Goal: Task Accomplishment & Management: Complete application form

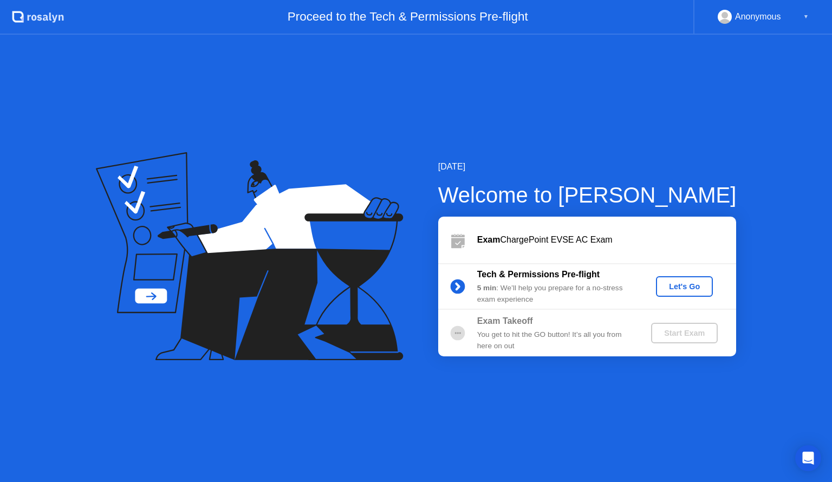
click at [675, 291] on div "Let's Go" at bounding box center [684, 286] width 48 height 9
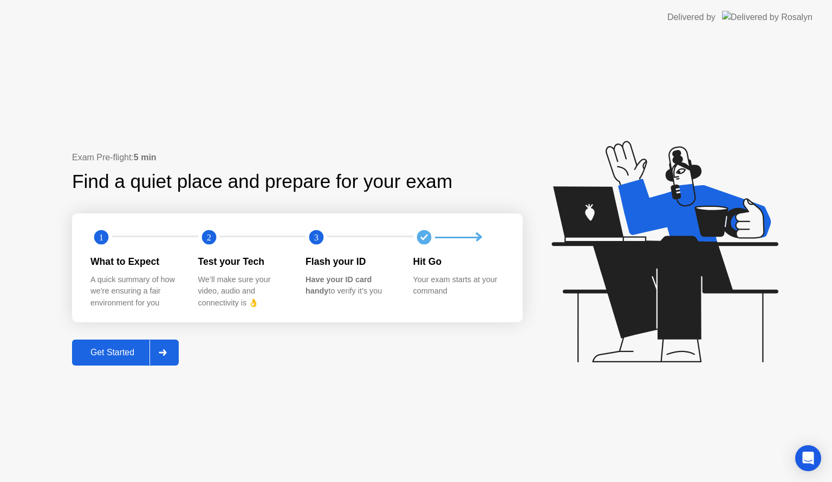
click at [105, 357] on div "Get Started" at bounding box center [112, 353] width 74 height 10
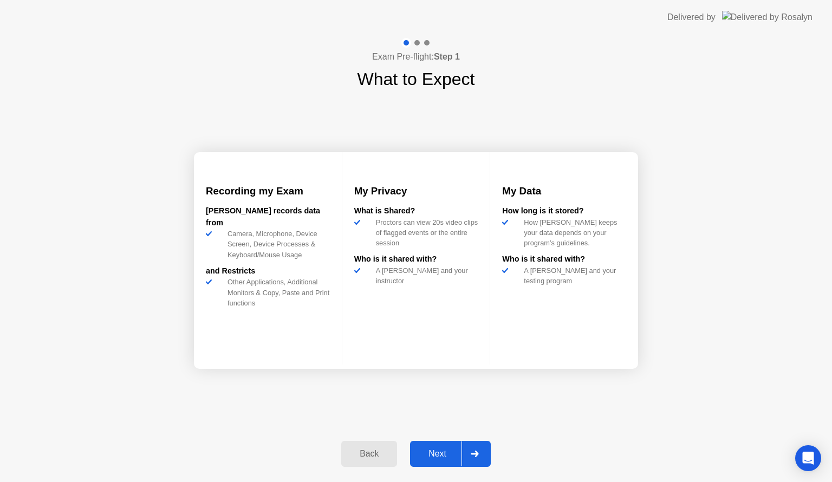
click at [430, 451] on div "Next" at bounding box center [437, 454] width 48 height 10
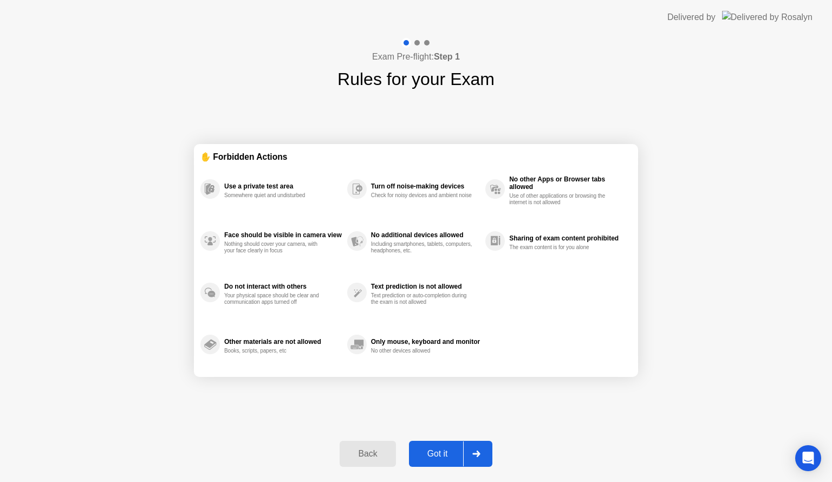
click at [430, 451] on div "Got it" at bounding box center [437, 454] width 51 height 10
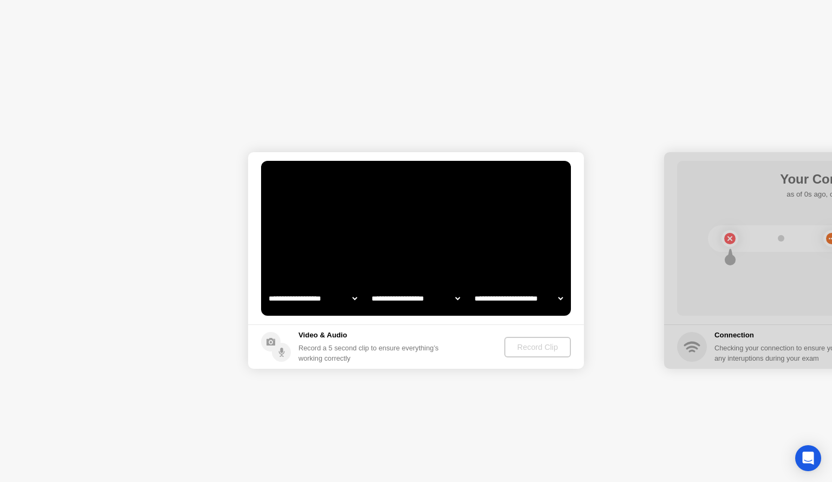
select select "**********"
select select "*******"
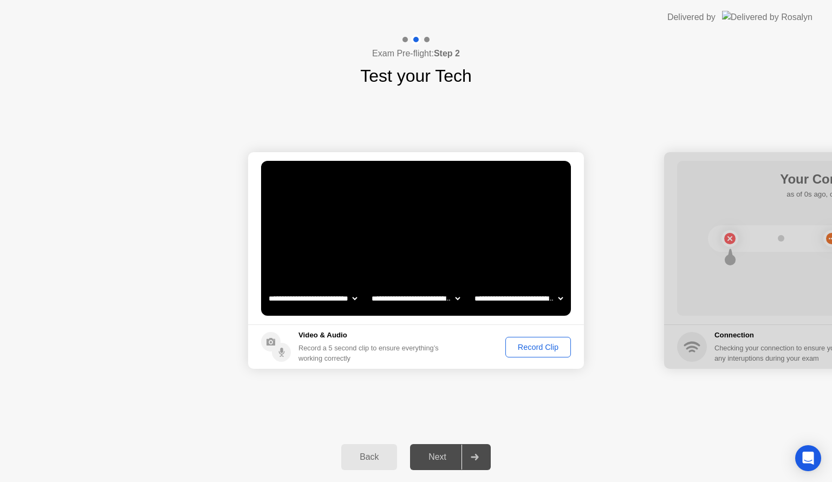
click at [532, 345] on div "Record Clip" at bounding box center [538, 347] width 58 height 9
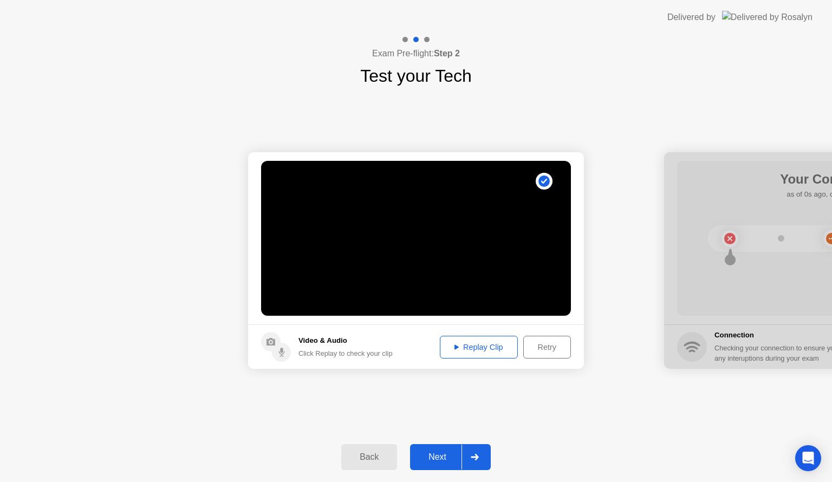
click at [479, 351] on div "Replay Clip" at bounding box center [479, 347] width 70 height 9
click at [433, 455] on div "Next" at bounding box center [437, 457] width 48 height 10
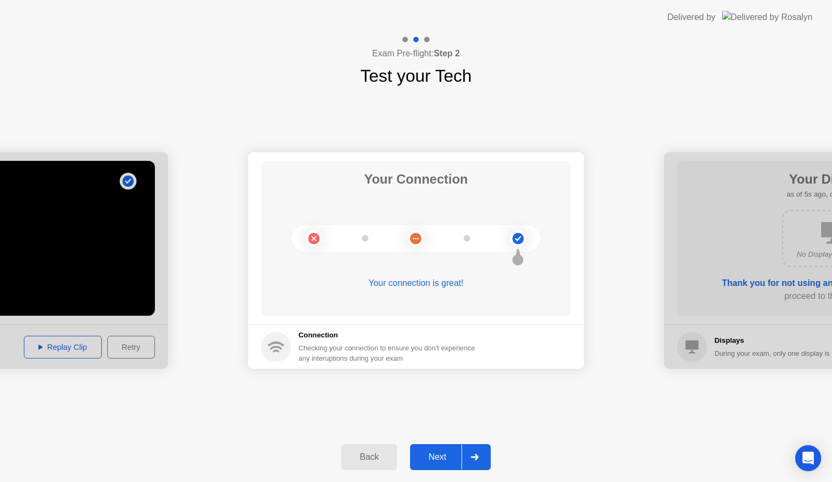
click at [440, 454] on div "Next" at bounding box center [437, 457] width 48 height 10
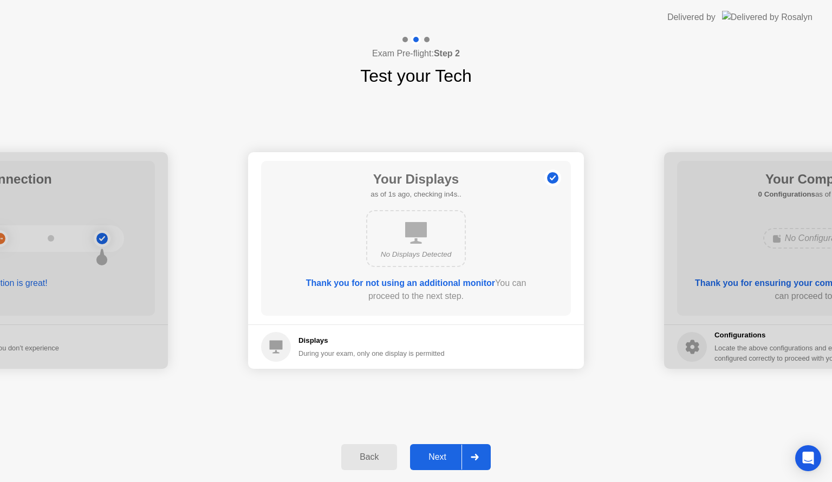
click at [440, 454] on div "Next" at bounding box center [437, 457] width 48 height 10
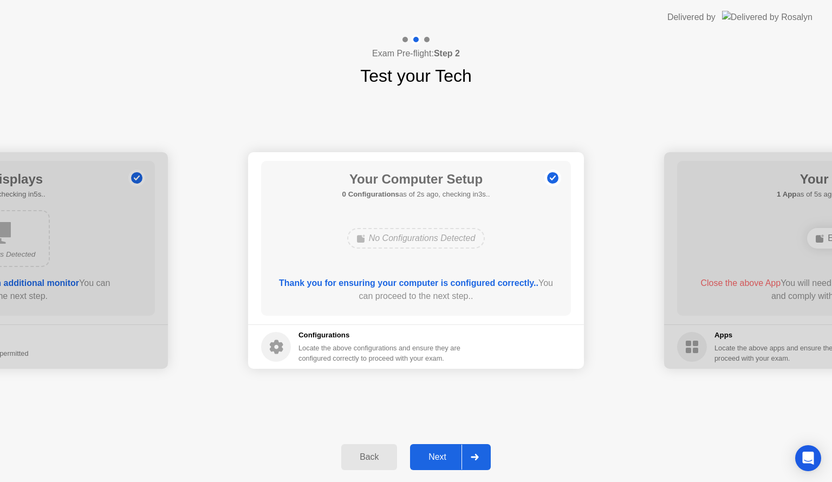
click at [440, 454] on div "Next" at bounding box center [437, 457] width 48 height 10
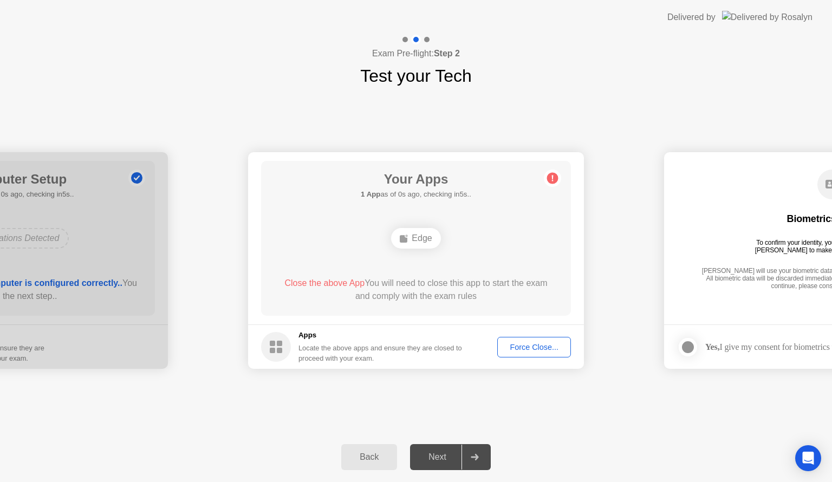
click at [525, 349] on div "Force Close..." at bounding box center [534, 347] width 66 height 9
click at [526, 355] on button "Force Close..." at bounding box center [534, 347] width 74 height 21
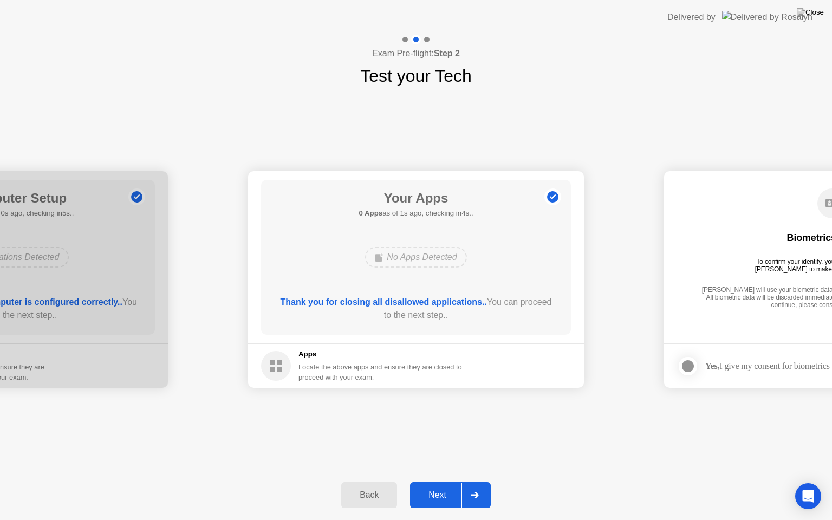
click at [431, 481] on button "Next" at bounding box center [450, 495] width 81 height 26
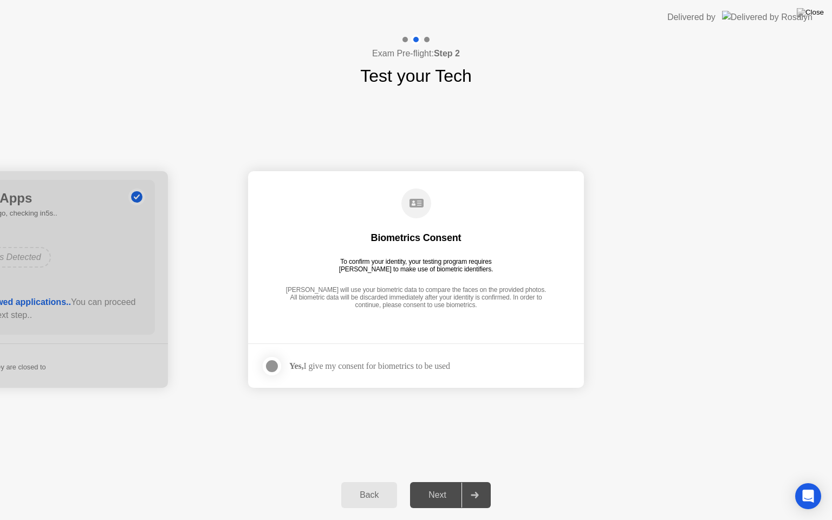
click at [281, 370] on label at bounding box center [275, 366] width 28 height 22
click at [429, 481] on div "Next" at bounding box center [437, 495] width 48 height 10
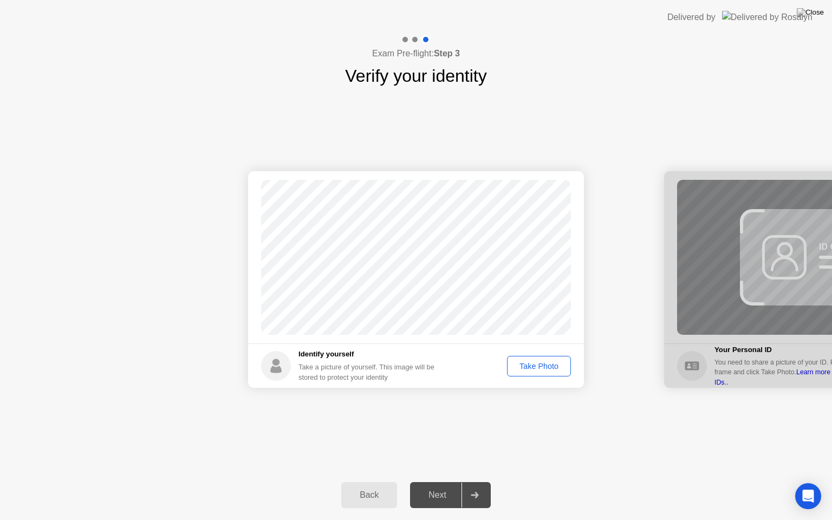
click at [542, 370] on div "Take Photo" at bounding box center [539, 366] width 56 height 9
click at [445, 481] on div "Next" at bounding box center [437, 495] width 48 height 10
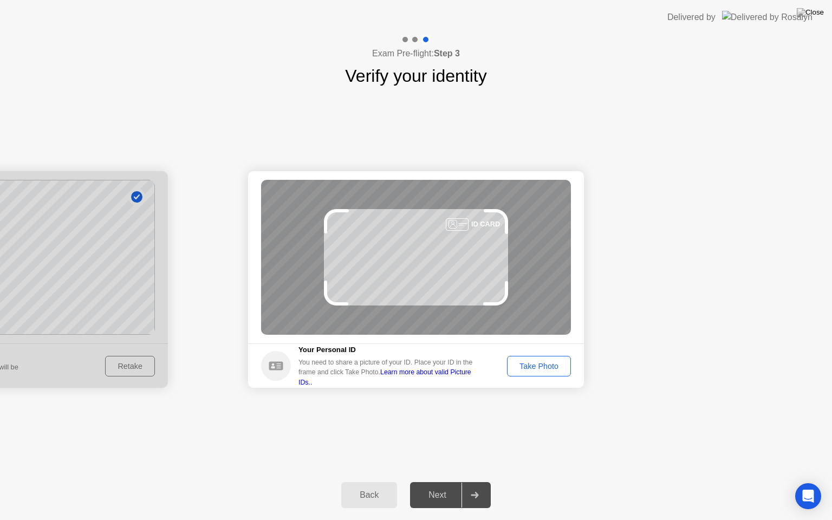
click at [539, 369] on div "Take Photo" at bounding box center [539, 366] width 56 height 9
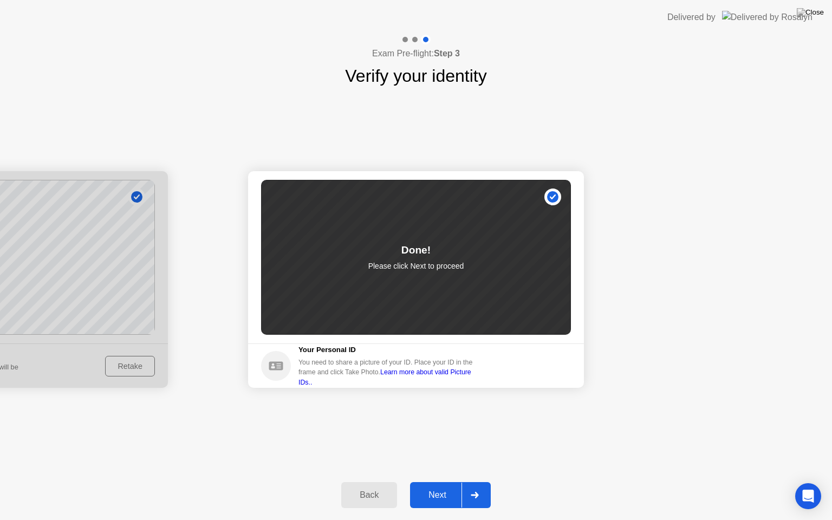
click at [427, 481] on div "Next" at bounding box center [437, 495] width 48 height 10
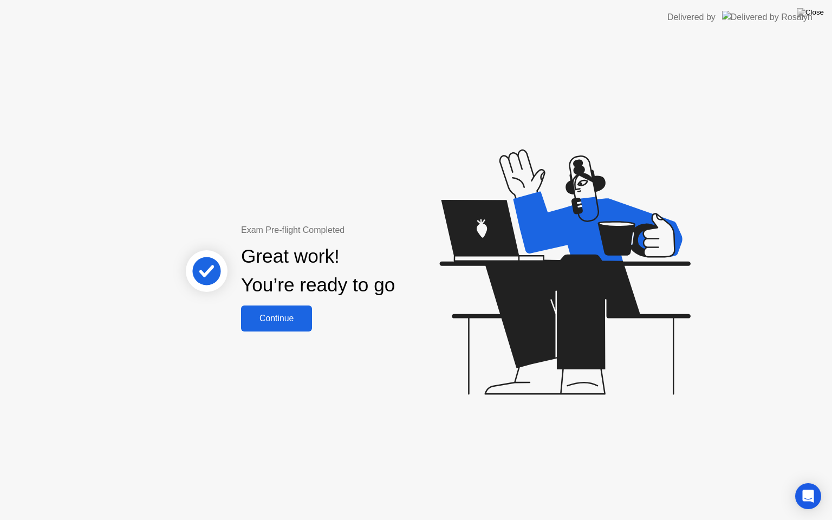
click at [288, 317] on div "Continue" at bounding box center [276, 319] width 64 height 10
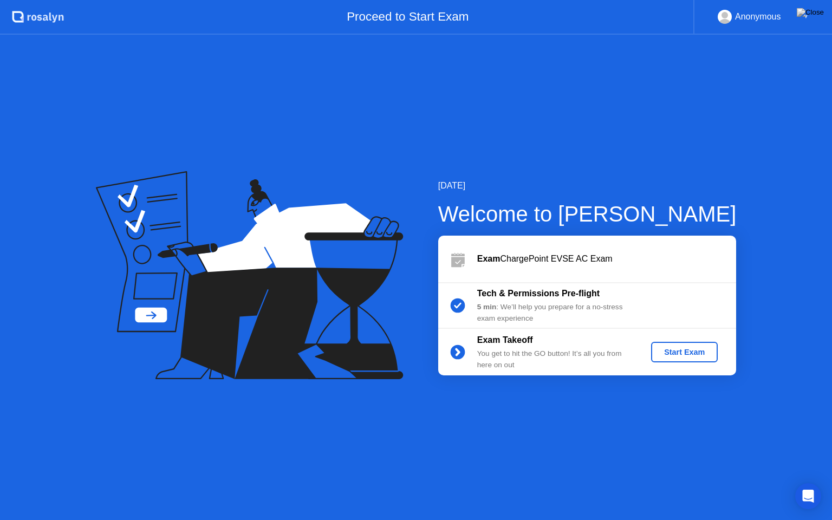
click at [681, 355] on div "Start Exam" at bounding box center [684, 352] width 58 height 9
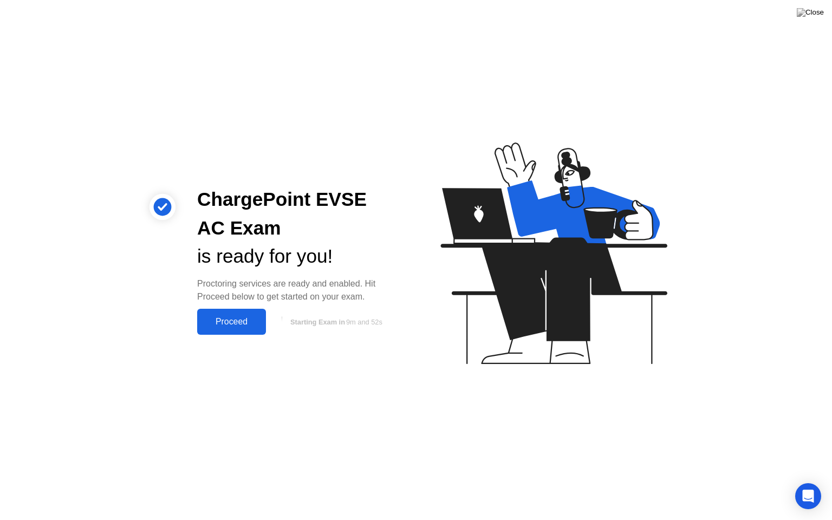
click at [223, 324] on div "Proceed" at bounding box center [231, 322] width 62 height 10
